Goal: Obtain resource: Download file/media

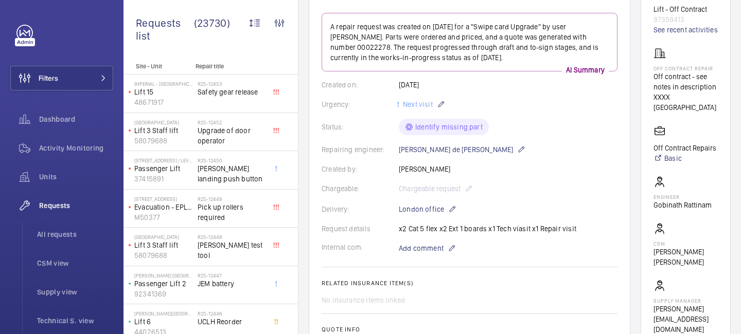
scroll to position [170, 0]
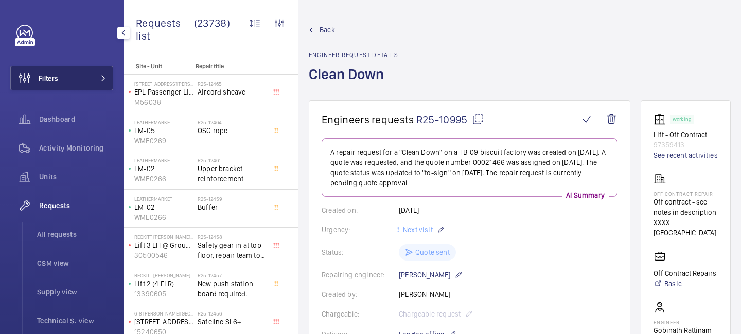
click at [87, 76] on button "Filters" at bounding box center [61, 78] width 103 height 25
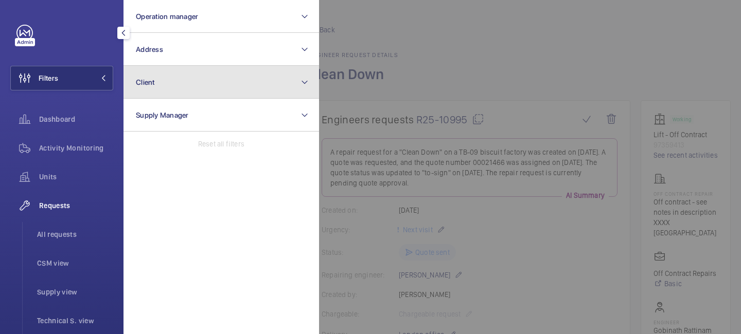
click at [171, 86] on button "Client" at bounding box center [220, 82] width 195 height 33
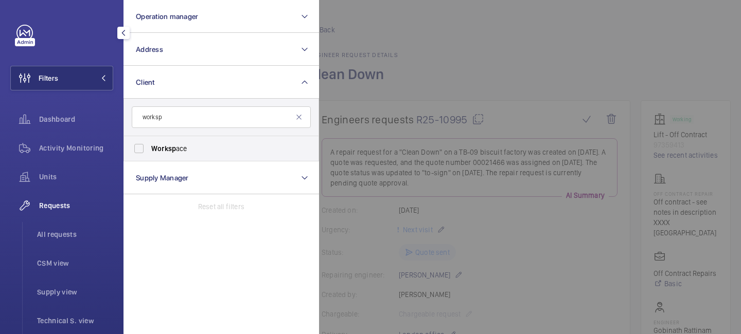
type input "worksp"
click at [159, 153] on span "Worksp ace" at bounding box center [221, 149] width 141 height 10
click at [149, 153] on input "Worksp ace" at bounding box center [139, 148] width 21 height 21
checkbox input "true"
click at [384, 69] on div at bounding box center [689, 167] width 741 height 334
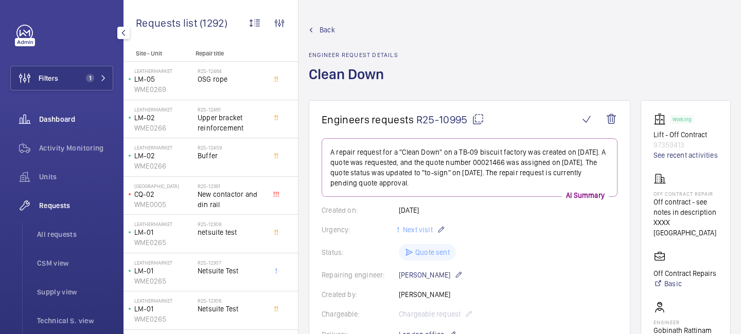
click at [44, 110] on div "Dashboard" at bounding box center [61, 119] width 103 height 25
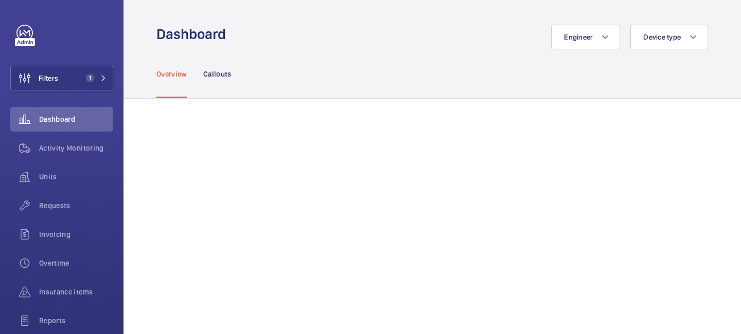
scroll to position [665, 0]
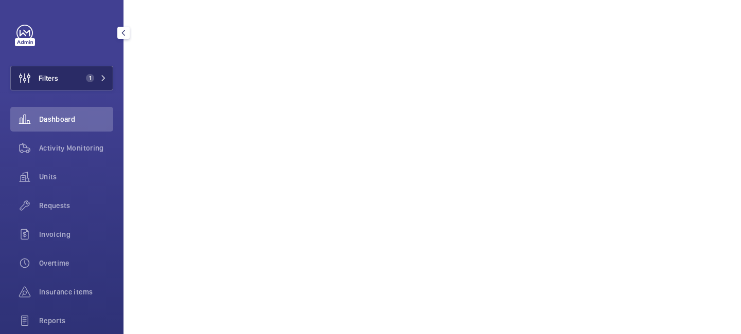
click at [104, 82] on button "Filters 1" at bounding box center [61, 78] width 103 height 25
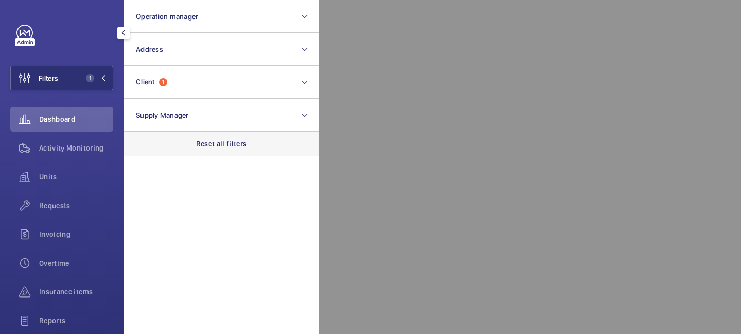
click at [206, 153] on div "Reset all filters" at bounding box center [220, 144] width 195 height 25
click at [59, 116] on span "Dashboard" at bounding box center [76, 119] width 74 height 10
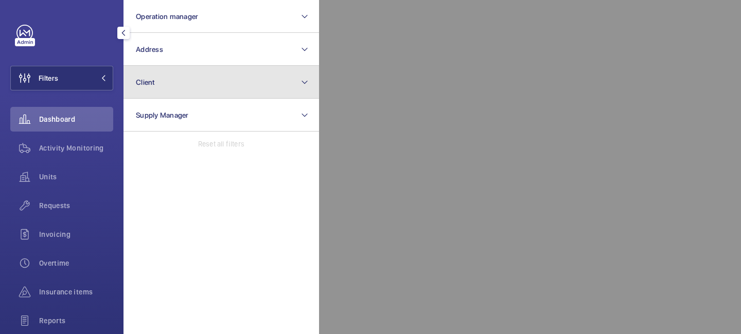
click at [161, 81] on button "Client" at bounding box center [220, 82] width 195 height 33
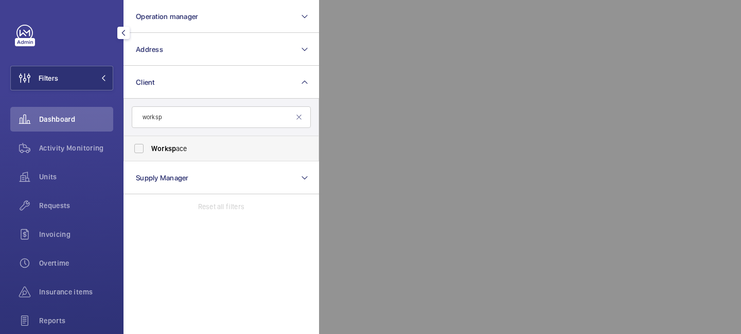
type input "worksp"
click at [171, 152] on span "Worksp" at bounding box center [163, 149] width 25 height 8
click at [149, 152] on input "Worksp ace" at bounding box center [139, 148] width 21 height 21
checkbox input "true"
click at [421, 42] on div at bounding box center [689, 167] width 741 height 334
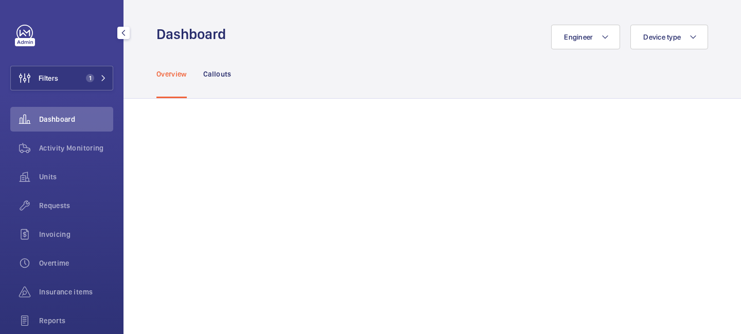
scroll to position [449, 0]
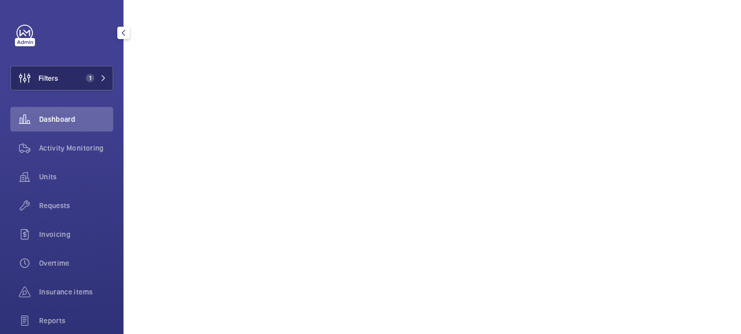
click at [92, 76] on span "1" at bounding box center [90, 78] width 8 height 8
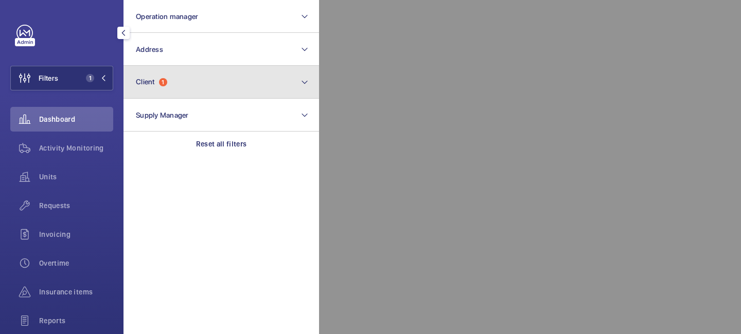
click at [189, 79] on button "Client 1" at bounding box center [220, 82] width 195 height 33
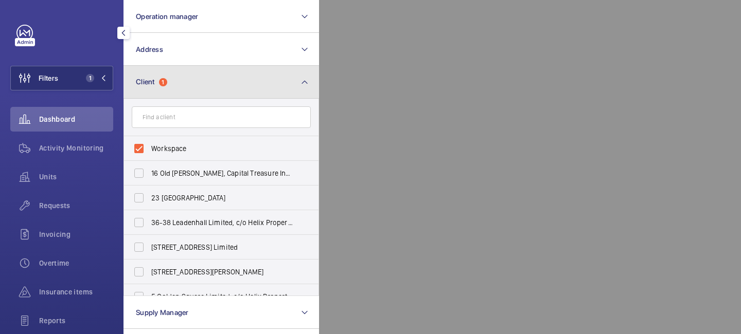
click at [181, 84] on button "Client 1" at bounding box center [220, 82] width 195 height 33
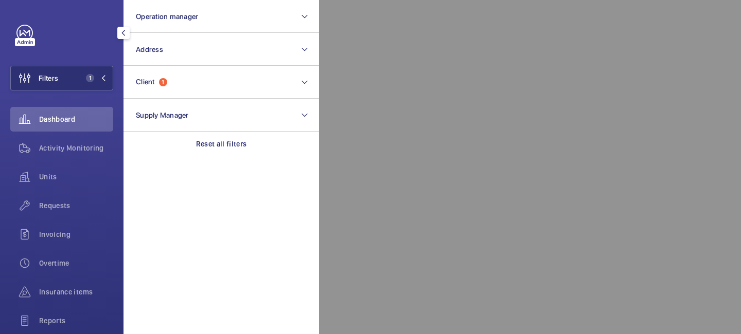
click at [353, 156] on div at bounding box center [689, 167] width 741 height 334
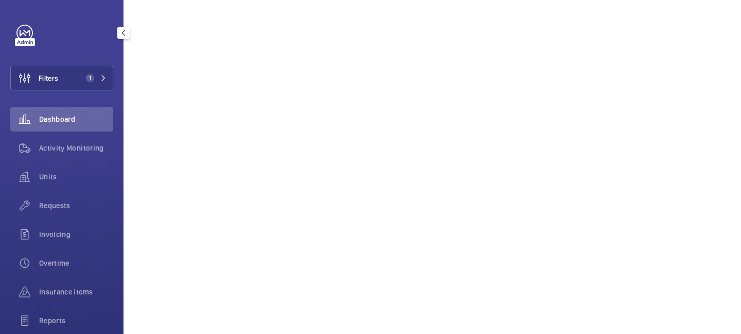
scroll to position [0, 0]
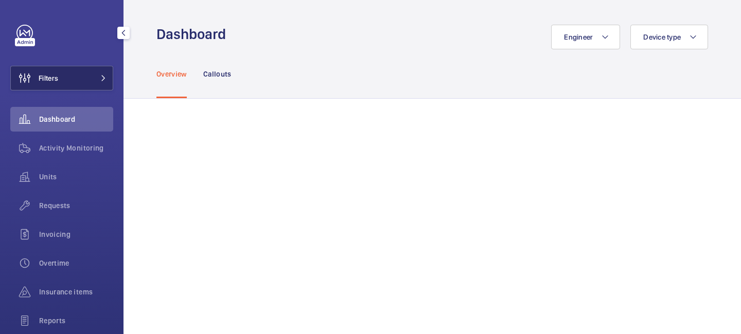
click at [100, 83] on button "Filters" at bounding box center [61, 78] width 103 height 25
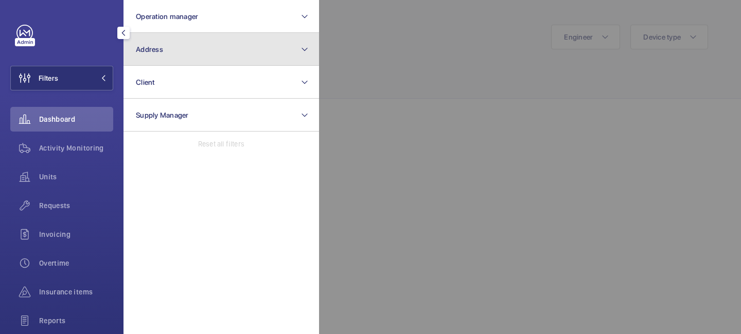
click at [167, 52] on button "Address" at bounding box center [220, 49] width 195 height 33
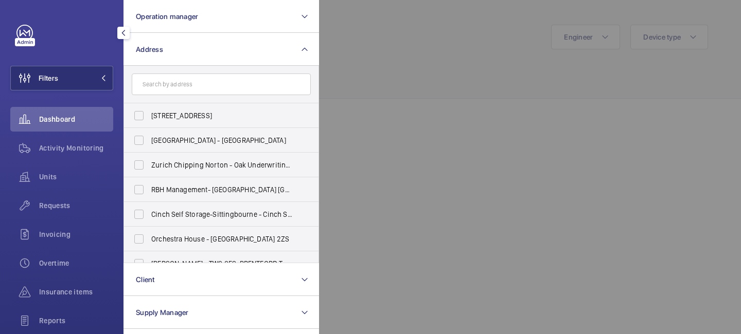
click at [364, 68] on div at bounding box center [689, 167] width 741 height 334
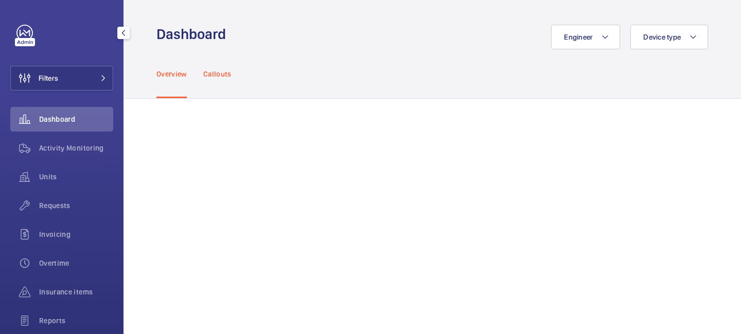
click at [216, 71] on p "Callouts" at bounding box center [217, 74] width 28 height 10
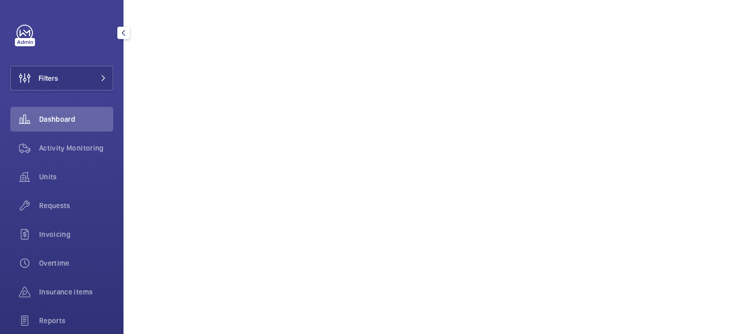
scroll to position [968, 0]
click at [90, 83] on button "Filters" at bounding box center [61, 78] width 103 height 25
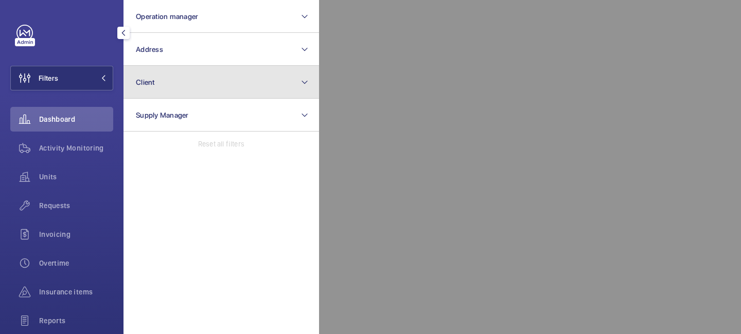
click at [176, 92] on button "Client" at bounding box center [220, 82] width 195 height 33
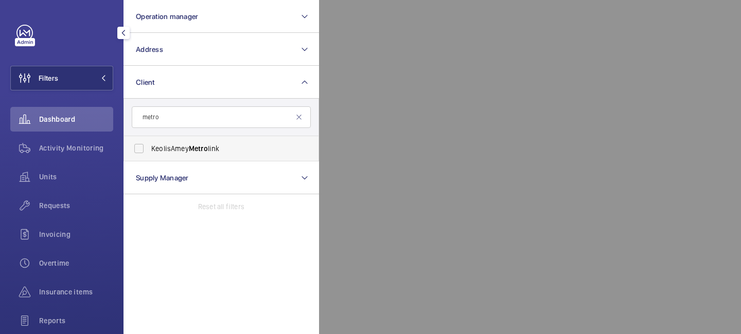
type input "metro"
click at [155, 147] on span "KeolisAmey Metro link" at bounding box center [221, 149] width 141 height 10
click at [149, 147] on input "KeolisAmey Metro link" at bounding box center [139, 148] width 21 height 21
checkbox input "true"
click at [416, 57] on div at bounding box center [689, 167] width 741 height 334
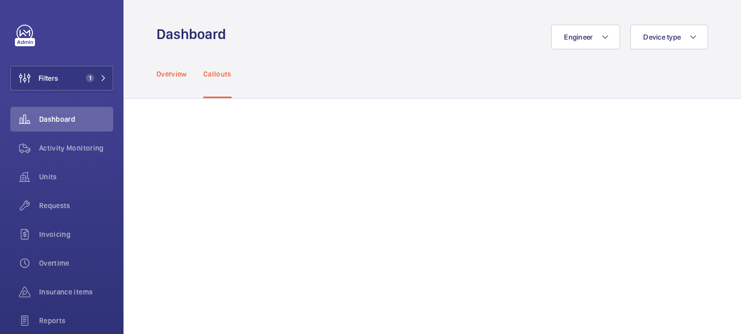
click at [175, 72] on p "Overview" at bounding box center [171, 74] width 30 height 10
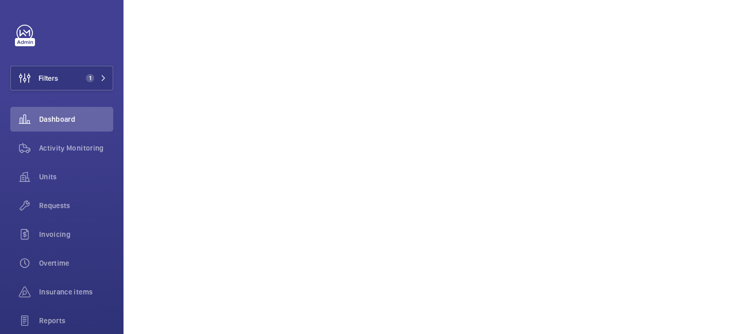
scroll to position [1629, 0]
click at [82, 155] on div "Activity Monitoring" at bounding box center [61, 148] width 103 height 25
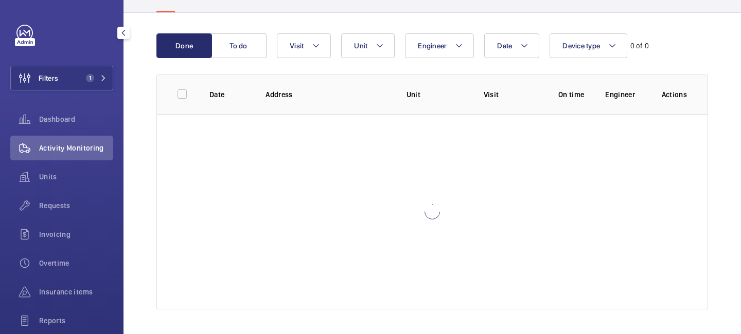
scroll to position [86, 0]
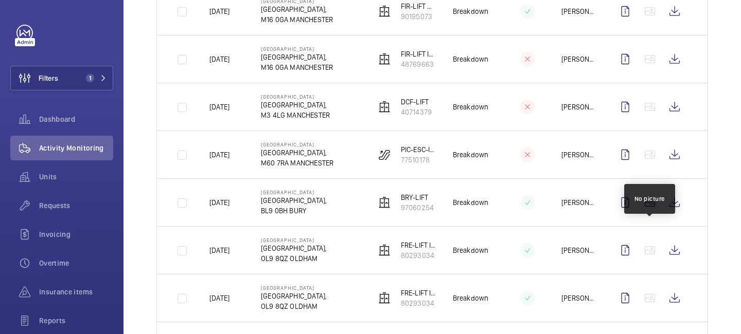
scroll to position [283, 0]
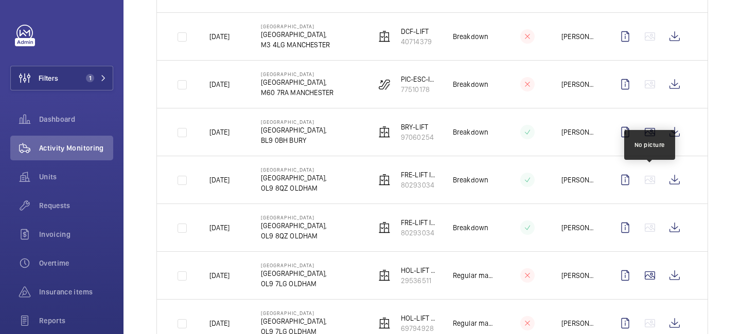
click at [645, 182] on wm-front-icon-button at bounding box center [649, 180] width 25 height 25
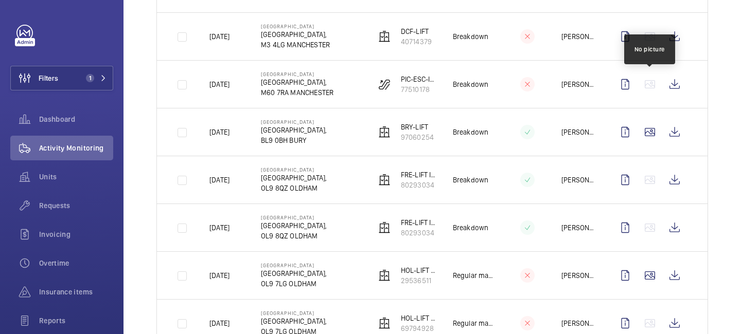
click at [650, 86] on wm-front-icon-button at bounding box center [649, 84] width 25 height 25
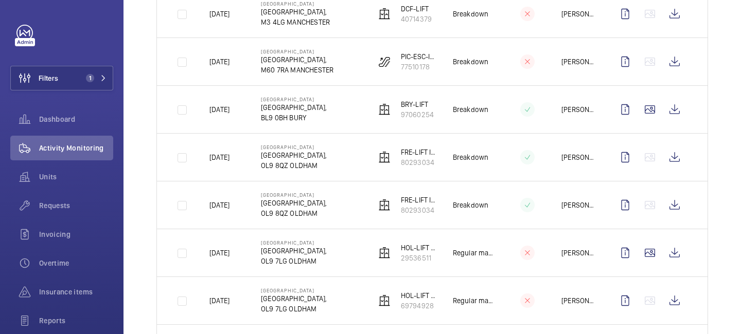
scroll to position [0, 0]
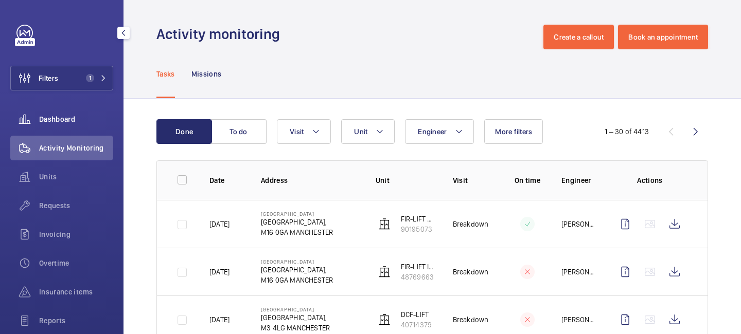
click at [75, 114] on div "Dashboard" at bounding box center [61, 119] width 103 height 25
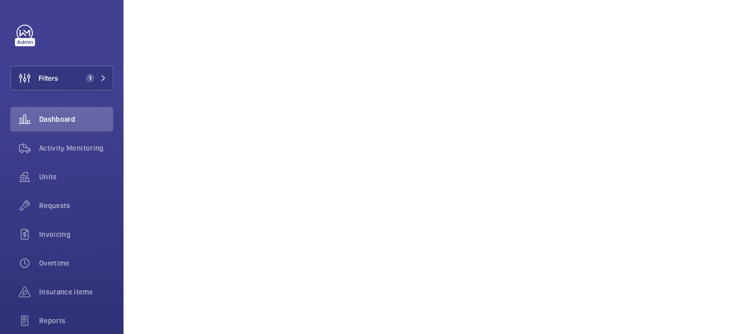
scroll to position [682, 0]
click at [90, 154] on div "Activity Monitoring" at bounding box center [61, 148] width 103 height 25
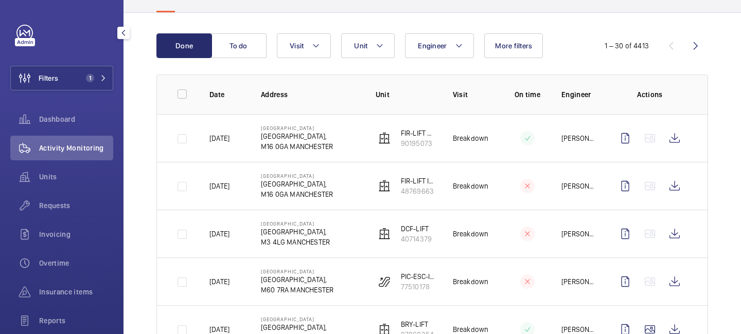
scroll to position [682, 0]
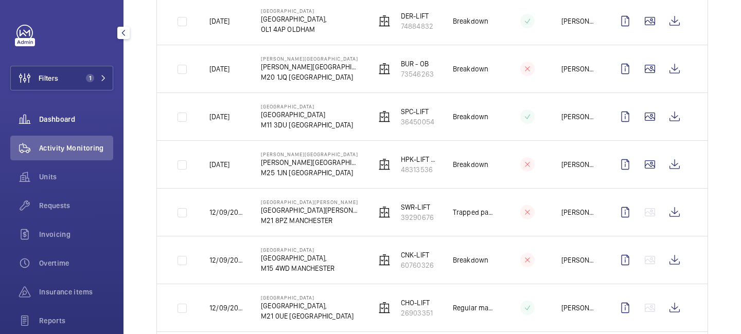
click at [66, 122] on span "Dashboard" at bounding box center [76, 119] width 74 height 10
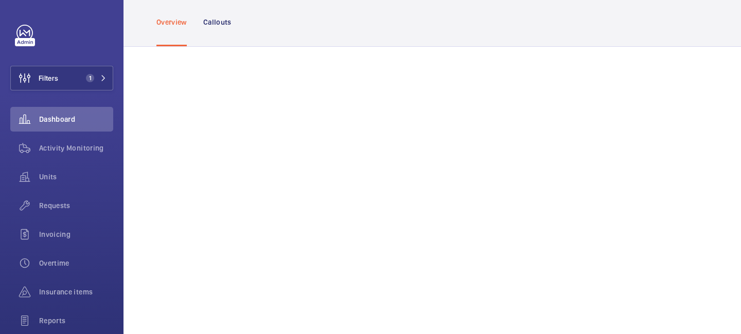
scroll to position [56, 0]
click at [50, 185] on div "Units" at bounding box center [61, 177] width 103 height 25
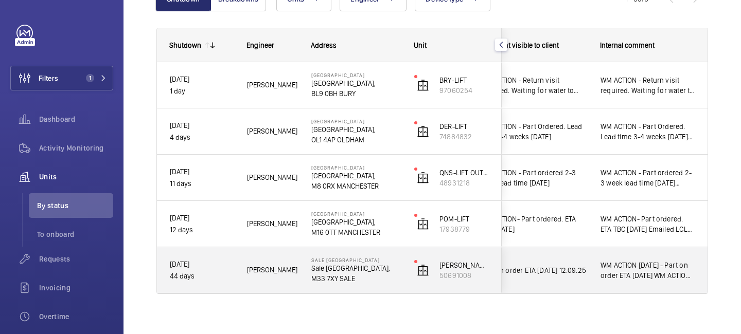
click at [603, 264] on span "WM ACTION 12.09.25 - Part on order ETA 16th Sept WM ACTION 27/08 - ETA for rece…" at bounding box center [647, 270] width 94 height 21
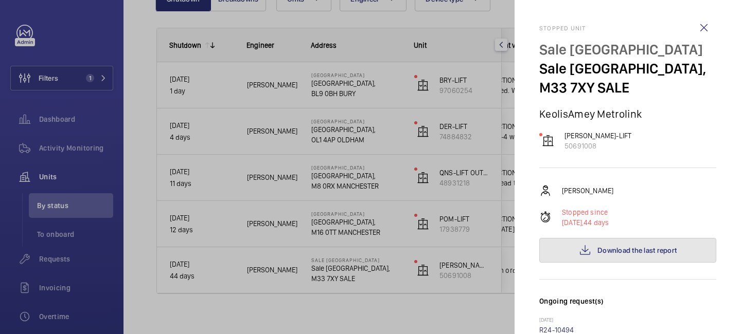
click at [603, 248] on span "Download the last report" at bounding box center [636, 250] width 79 height 8
